Goal: Information Seeking & Learning: Check status

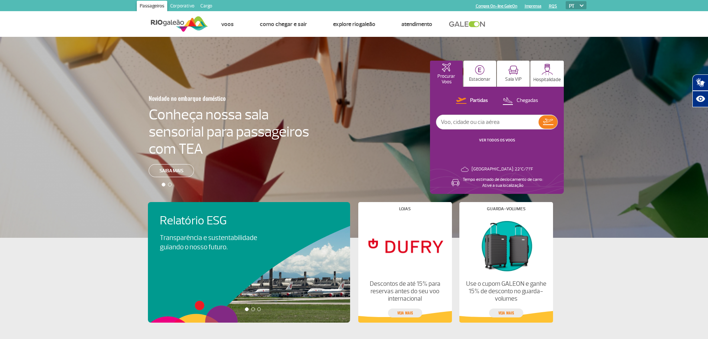
click at [495, 140] on link "VER TODOS OS VOOS" at bounding box center [497, 140] width 36 height 5
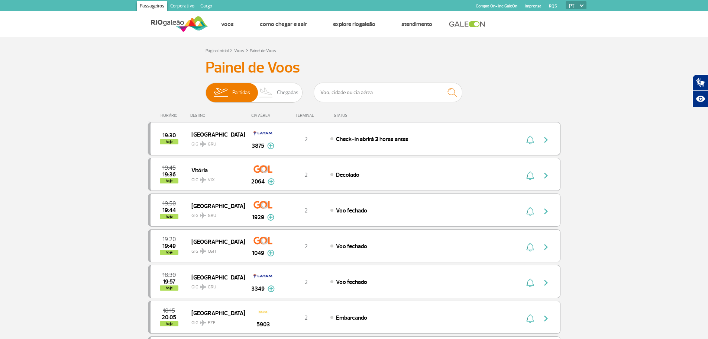
click at [269, 146] on img at bounding box center [270, 145] width 7 height 7
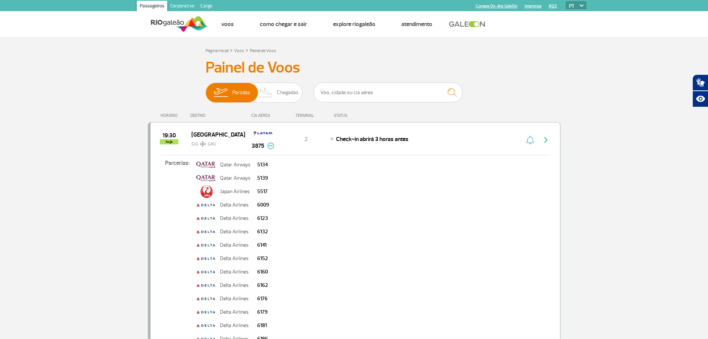
click at [270, 146] on img at bounding box center [270, 145] width 7 height 7
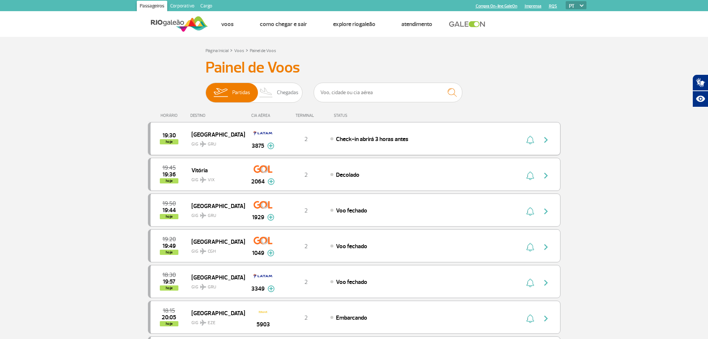
click at [401, 138] on span "Check-in abrirá 3 horas antes" at bounding box center [372, 138] width 72 height 7
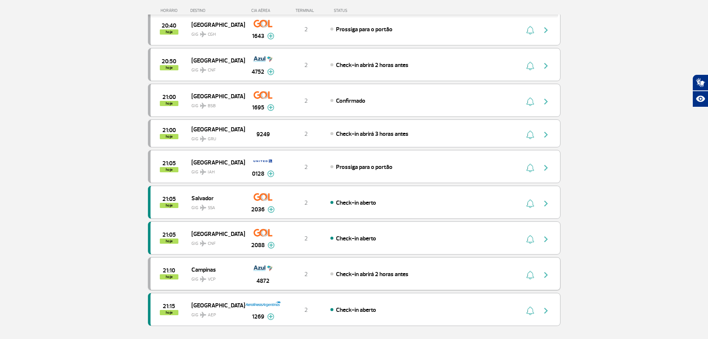
scroll to position [595, 0]
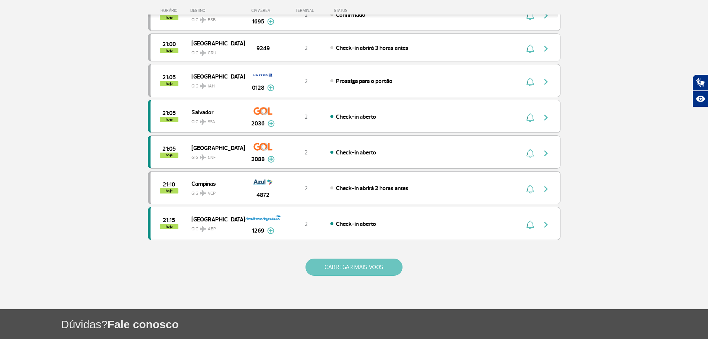
click at [344, 261] on button "CARREGAR MAIS VOOS" at bounding box center [354, 266] width 97 height 17
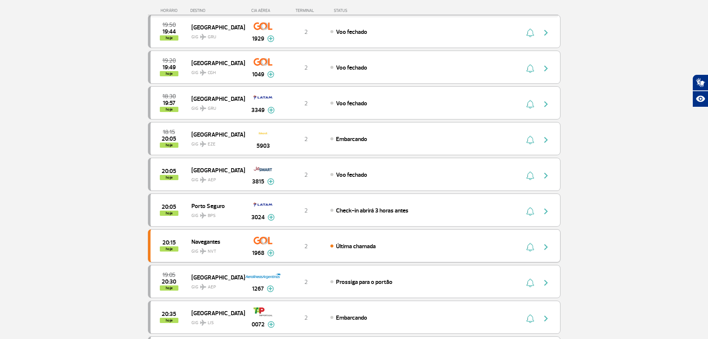
scroll to position [112, 0]
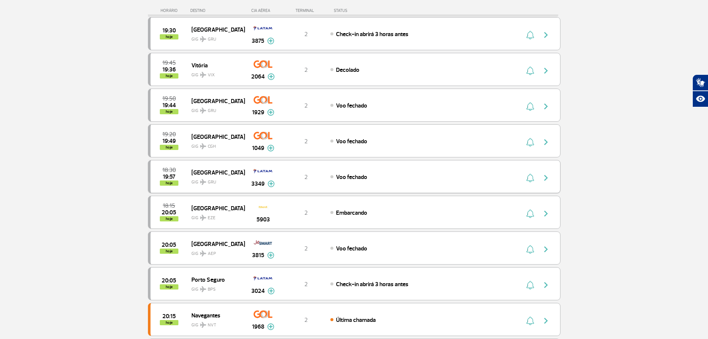
click at [215, 179] on span "GRU" at bounding box center [212, 182] width 9 height 7
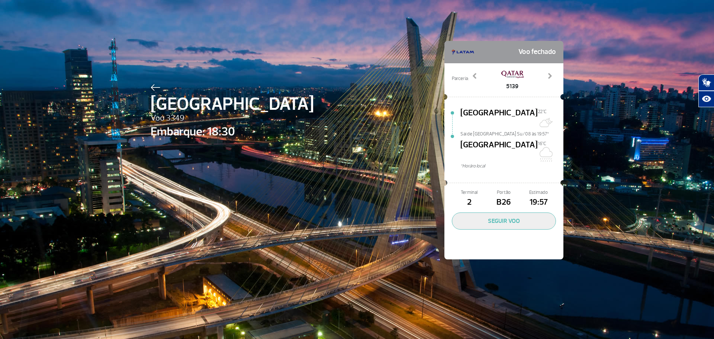
click at [151, 84] on div at bounding box center [232, 86] width 163 height 9
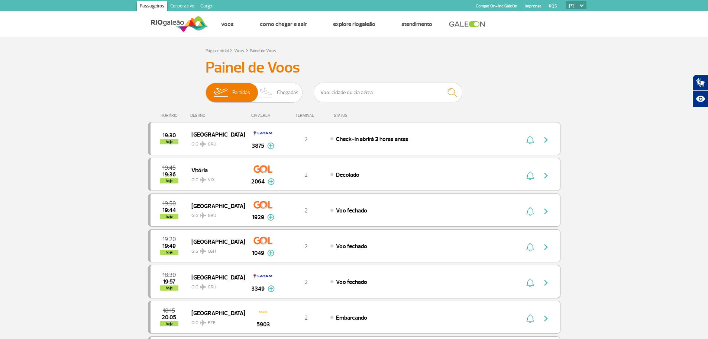
click at [271, 288] on img at bounding box center [271, 288] width 7 height 7
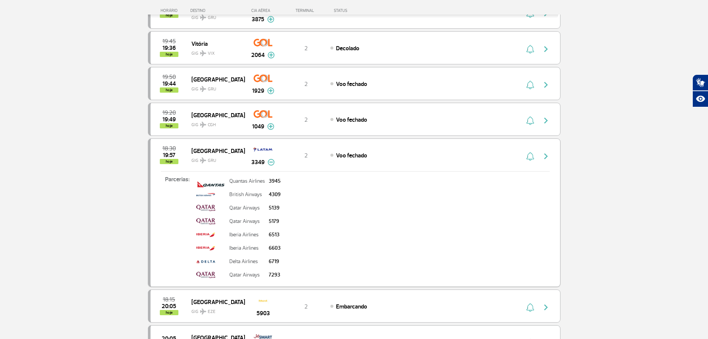
scroll to position [149, 0]
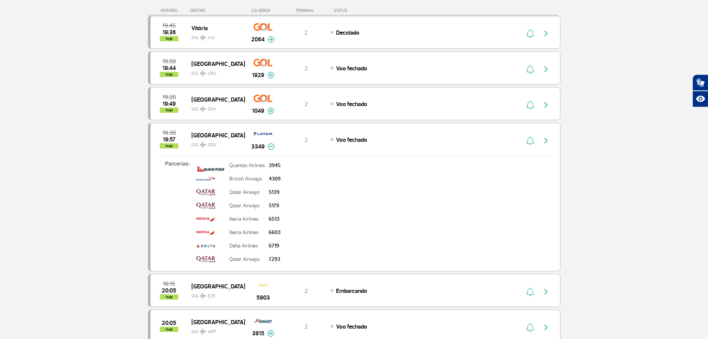
click at [271, 147] on img at bounding box center [271, 146] width 7 height 7
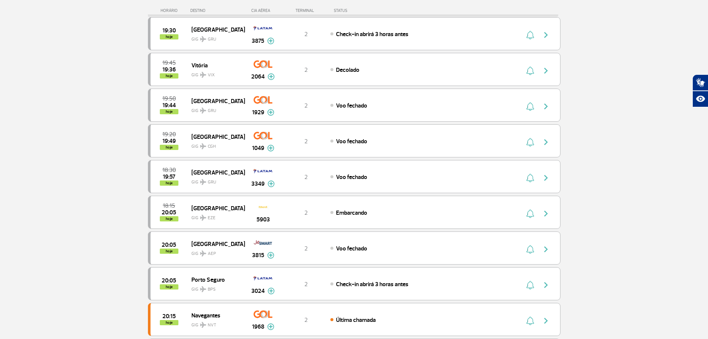
scroll to position [106, 0]
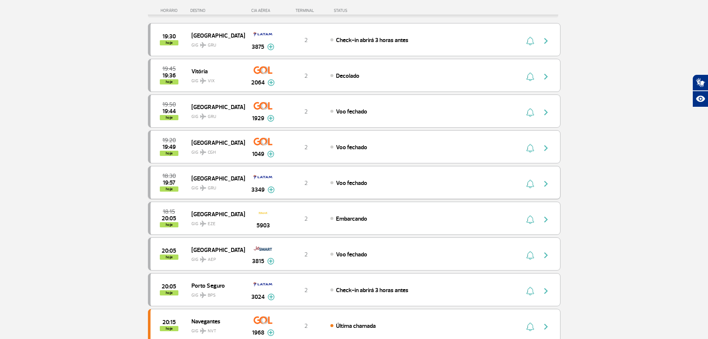
click at [407, 186] on div "Voo fechado" at bounding box center [412, 182] width 164 height 8
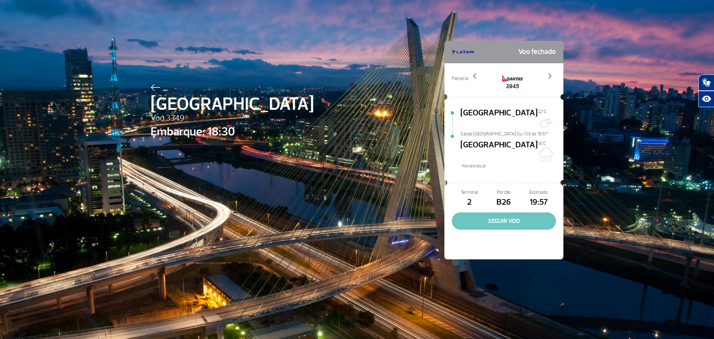
click at [505, 212] on button "SEGUIR VOO" at bounding box center [504, 220] width 104 height 17
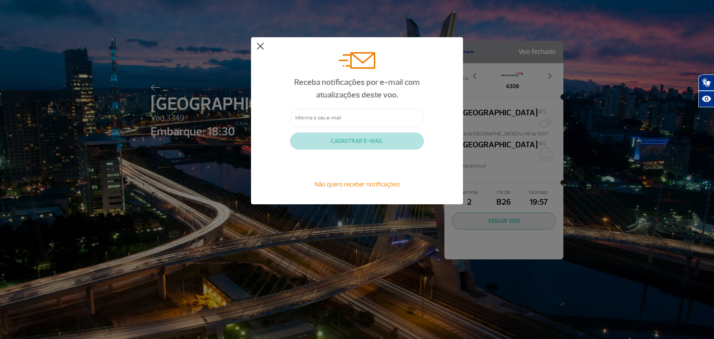
click at [260, 48] on button at bounding box center [260, 46] width 7 height 7
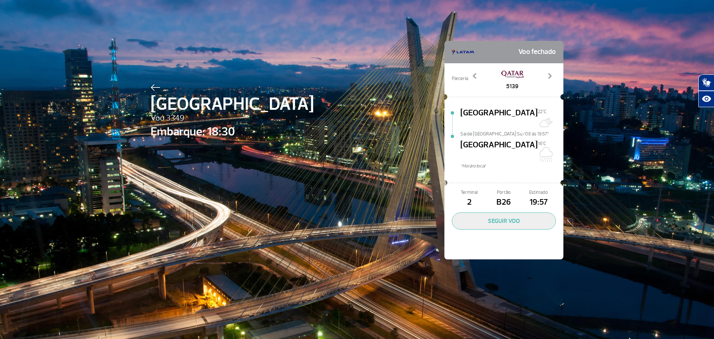
click at [154, 87] on img at bounding box center [156, 87] width 10 height 7
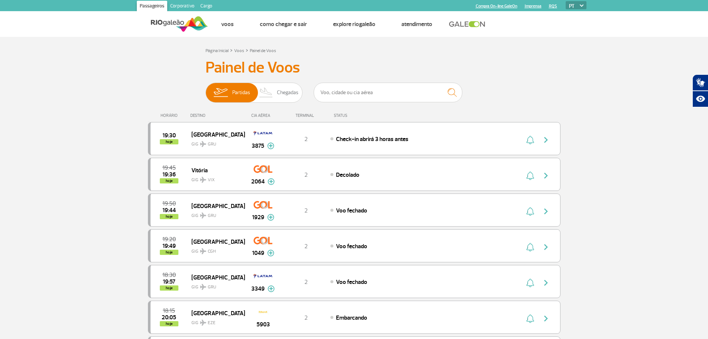
scroll to position [37, 0]
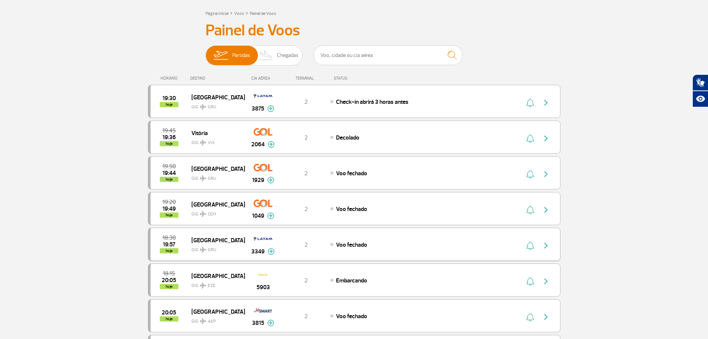
click at [271, 251] on img at bounding box center [271, 251] width 7 height 7
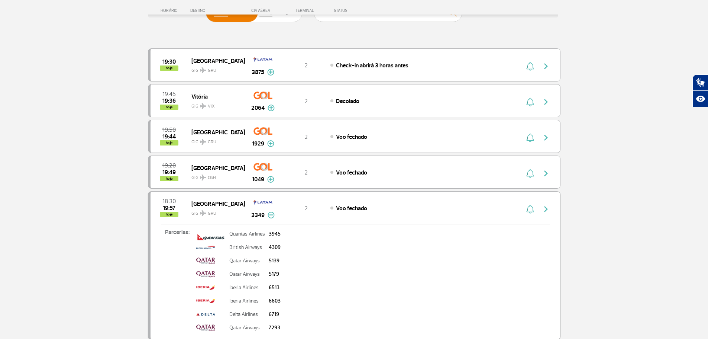
scroll to position [74, 0]
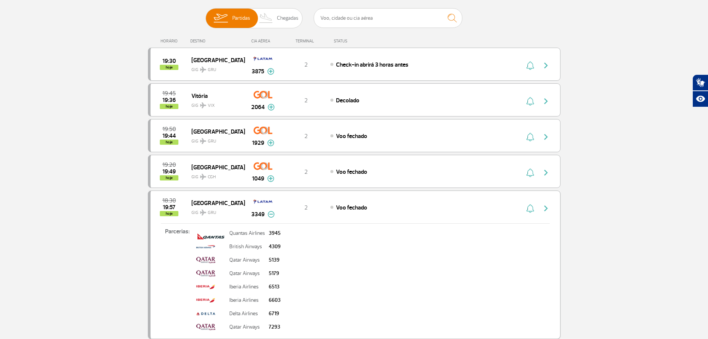
click at [271, 214] on img at bounding box center [271, 214] width 7 height 7
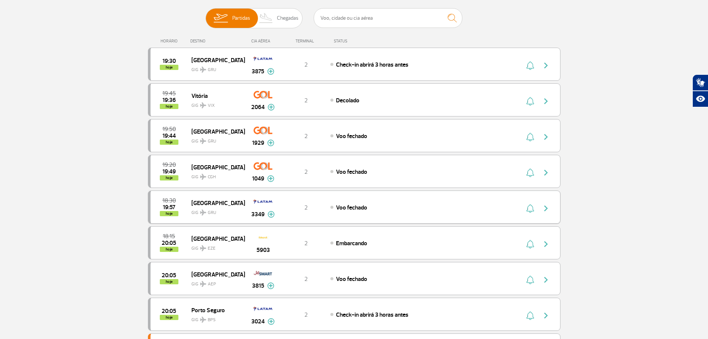
click at [408, 205] on div "Voo fechado" at bounding box center [412, 207] width 164 height 8
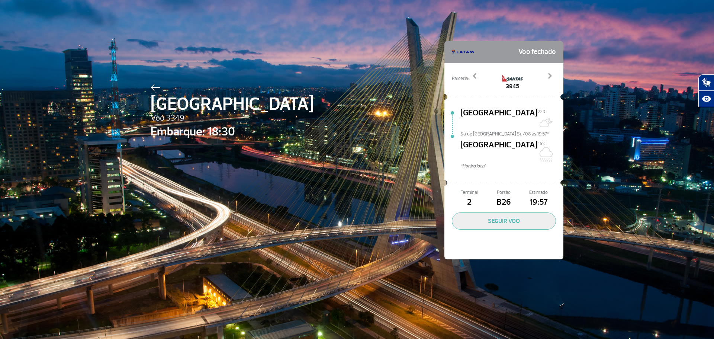
click at [151, 86] on img at bounding box center [156, 87] width 10 height 7
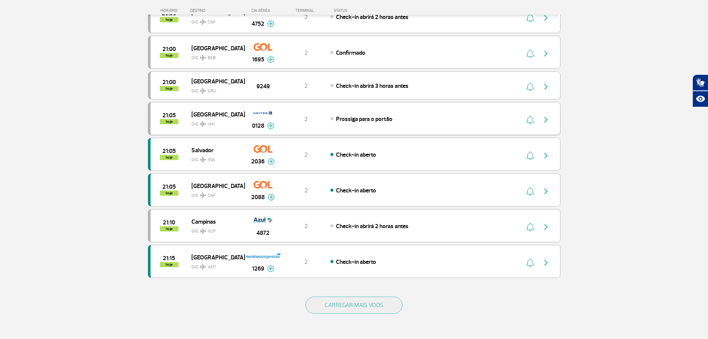
scroll to position [558, 0]
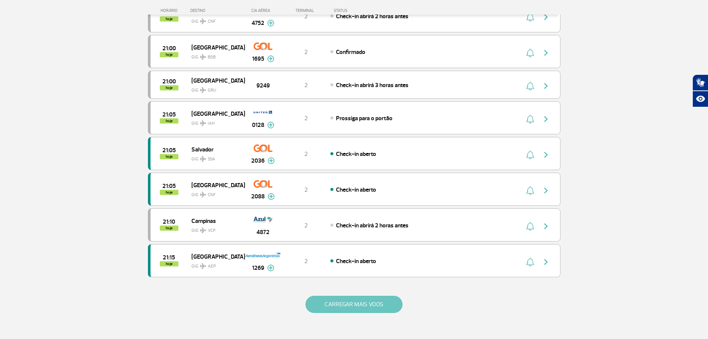
click at [384, 303] on button "CARREGAR MAIS VOOS" at bounding box center [354, 304] width 97 height 17
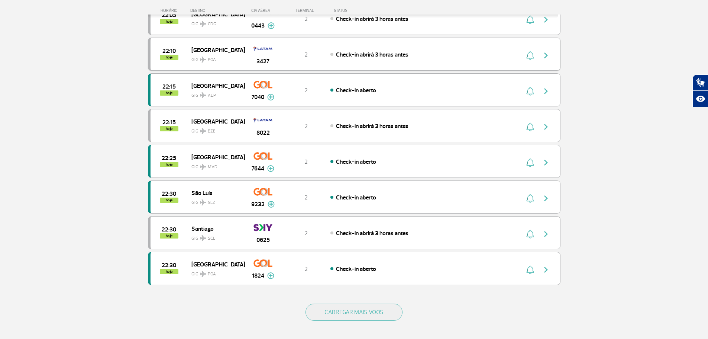
scroll to position [1264, 0]
click at [351, 306] on button "CARREGAR MAIS VOOS" at bounding box center [354, 311] width 97 height 17
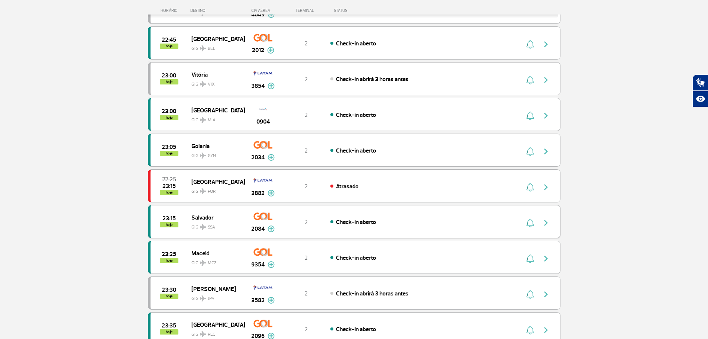
scroll to position [1561, 0]
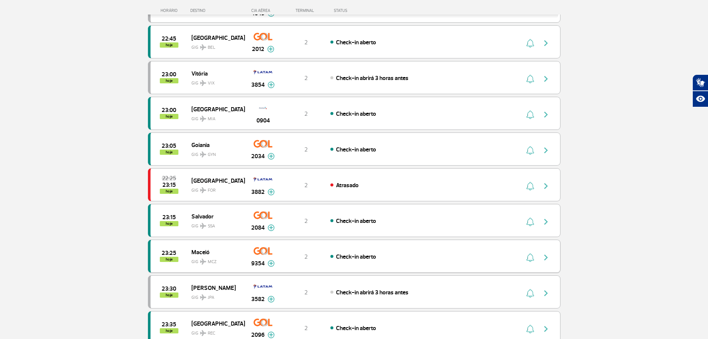
click at [371, 258] on span "Check-in aberto" at bounding box center [356, 256] width 40 height 7
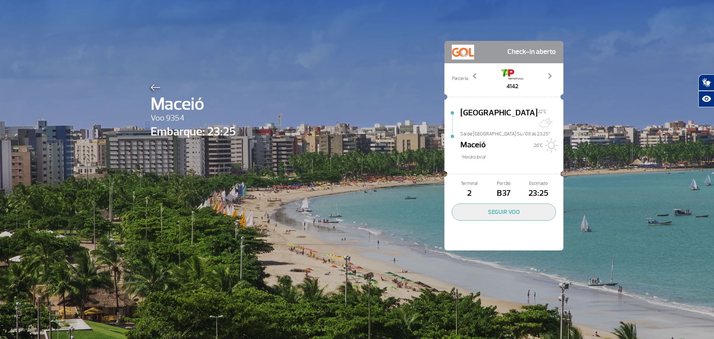
click at [157, 86] on img at bounding box center [156, 87] width 10 height 7
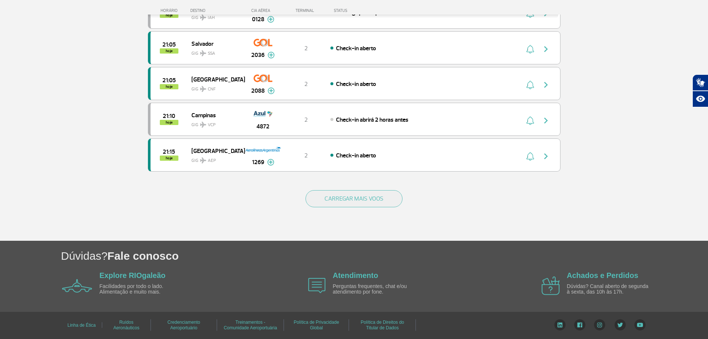
scroll to position [552, 0]
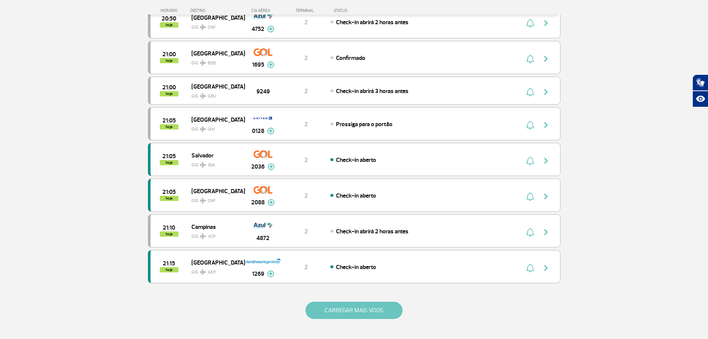
click at [370, 306] on button "CARREGAR MAIS VOOS" at bounding box center [354, 309] width 97 height 17
